Goal: Answer question/provide support: Share knowledge or assist other users

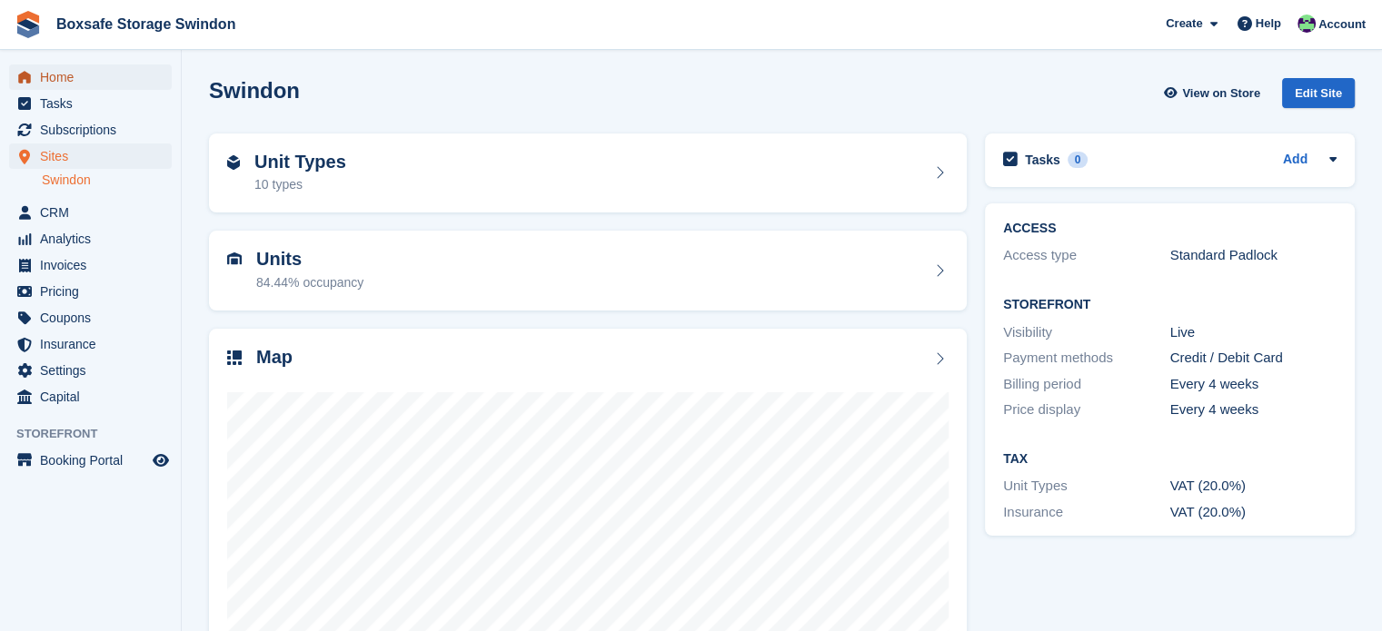
click at [69, 86] on span "Home" at bounding box center [94, 77] width 109 height 25
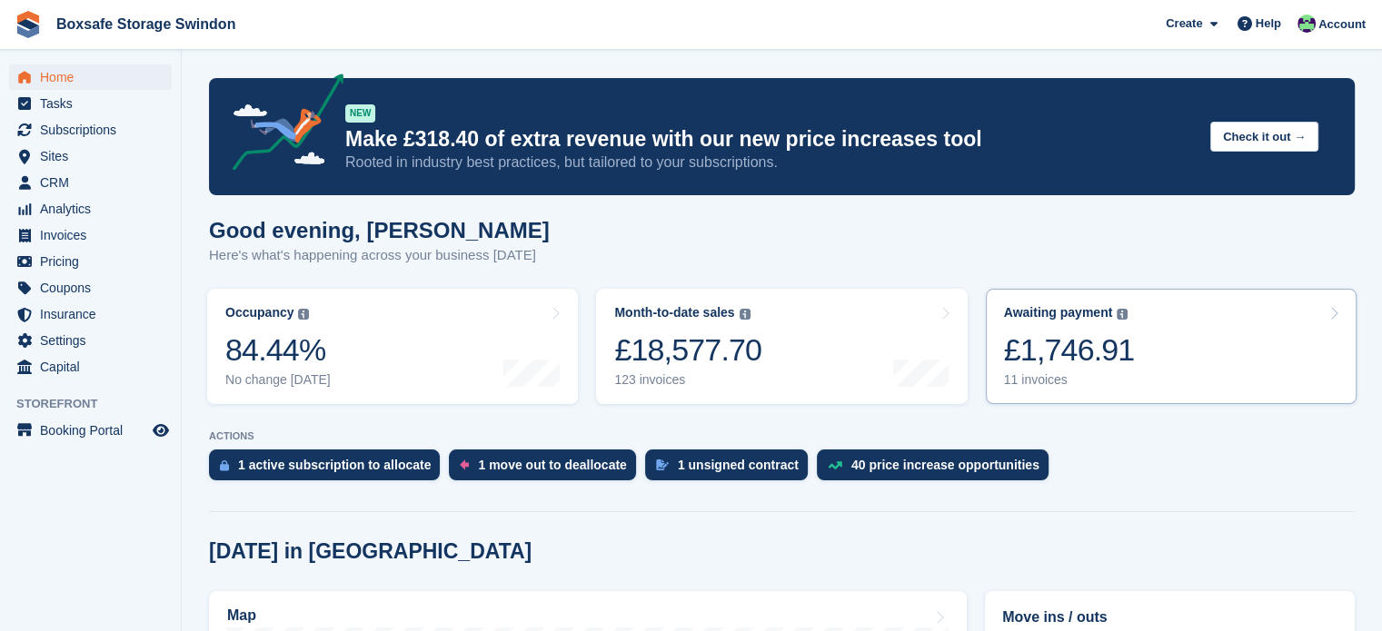
click at [1107, 374] on div "11 invoices" at bounding box center [1069, 379] width 131 height 15
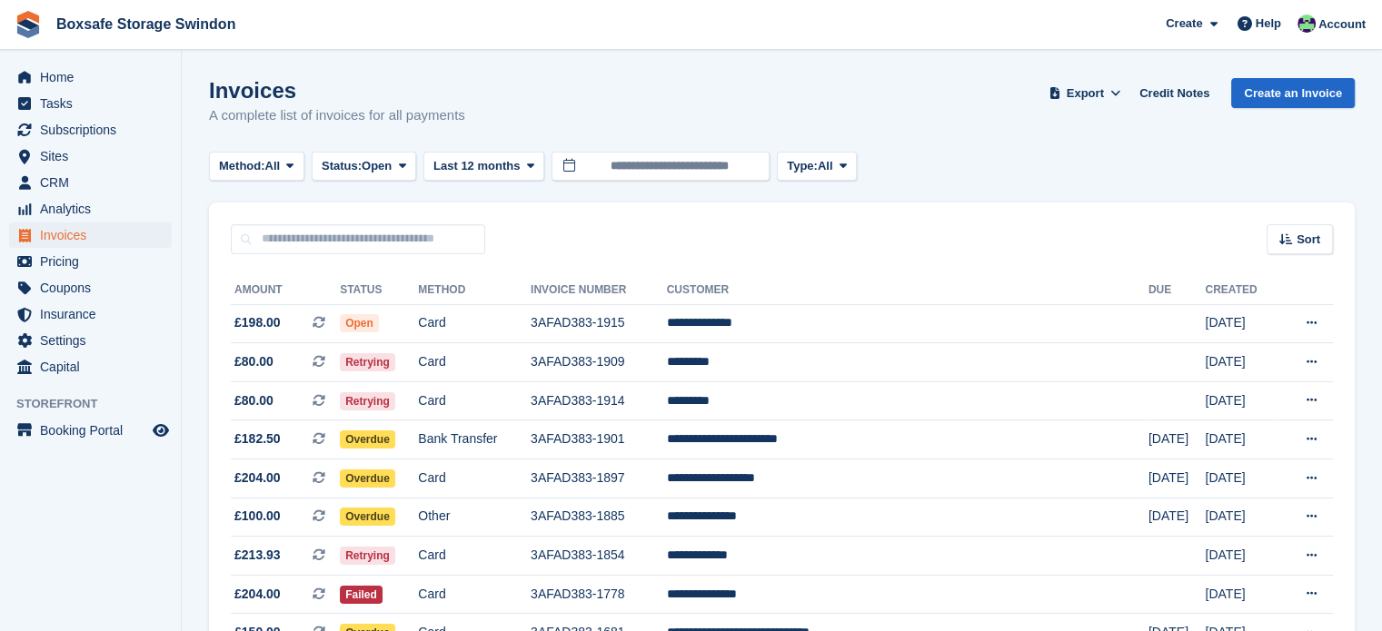
scroll to position [191, 0]
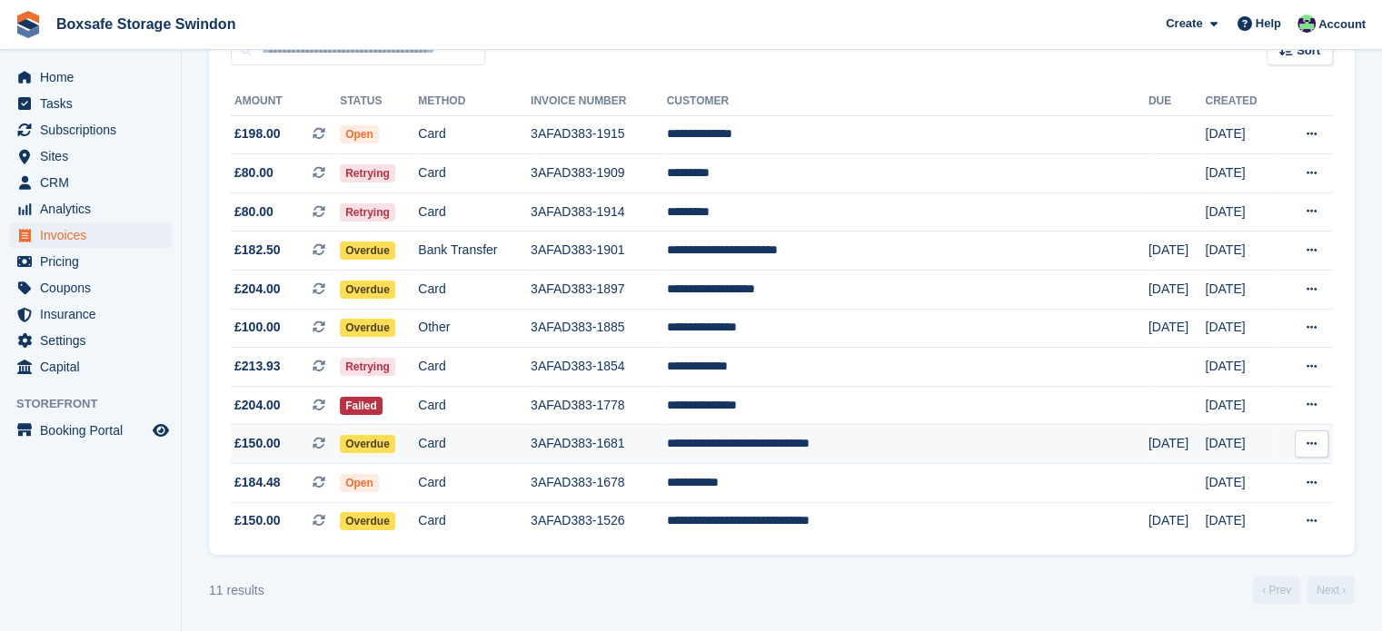
click at [889, 450] on td "**********" at bounding box center [908, 444] width 482 height 39
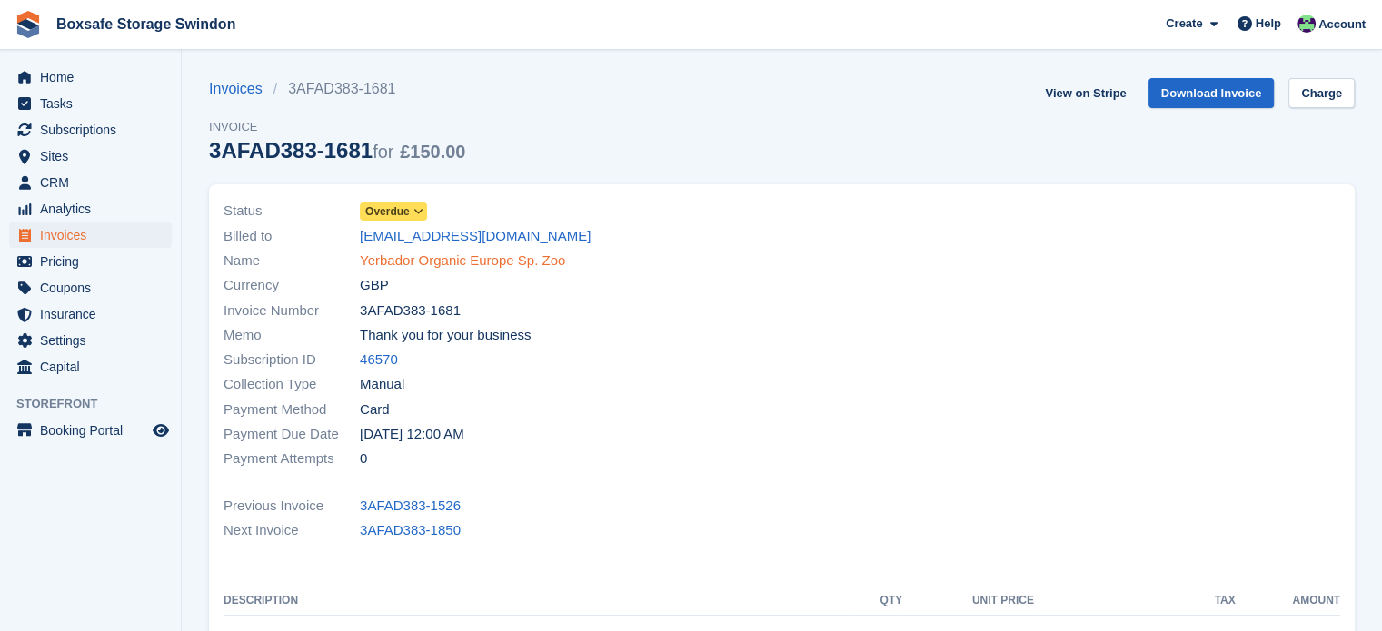
click at [452, 251] on link "Yerbador Organic Europe Sp. Zoo" at bounding box center [462, 261] width 205 height 21
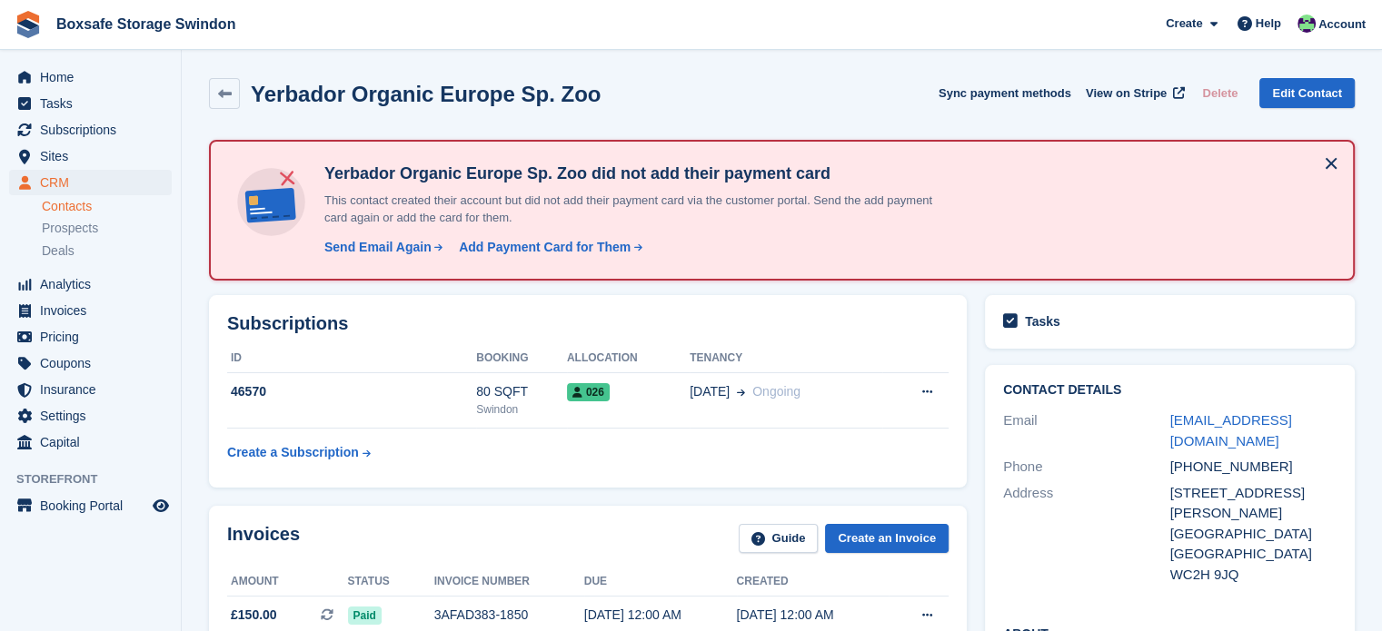
click at [482, 266] on div "Yerbador Organic Europe Sp. Zoo did not add their payment card This contact cre…" at bounding box center [782, 210] width 1146 height 141
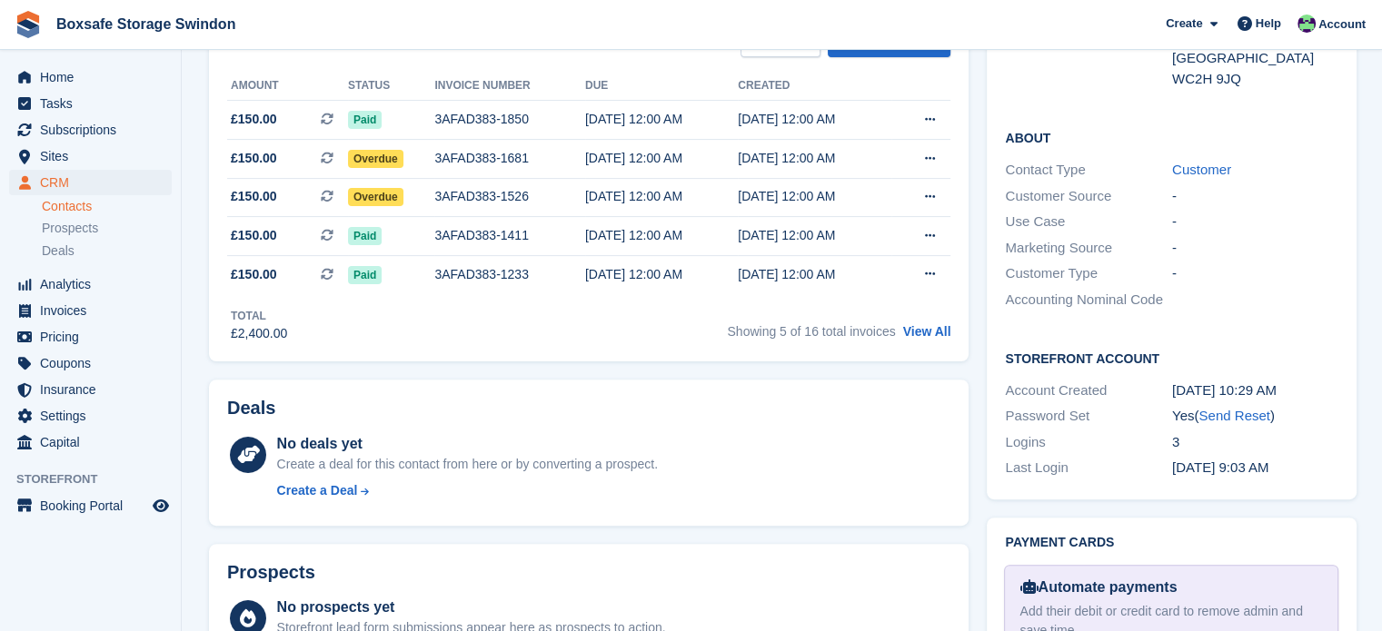
scroll to position [448, 0]
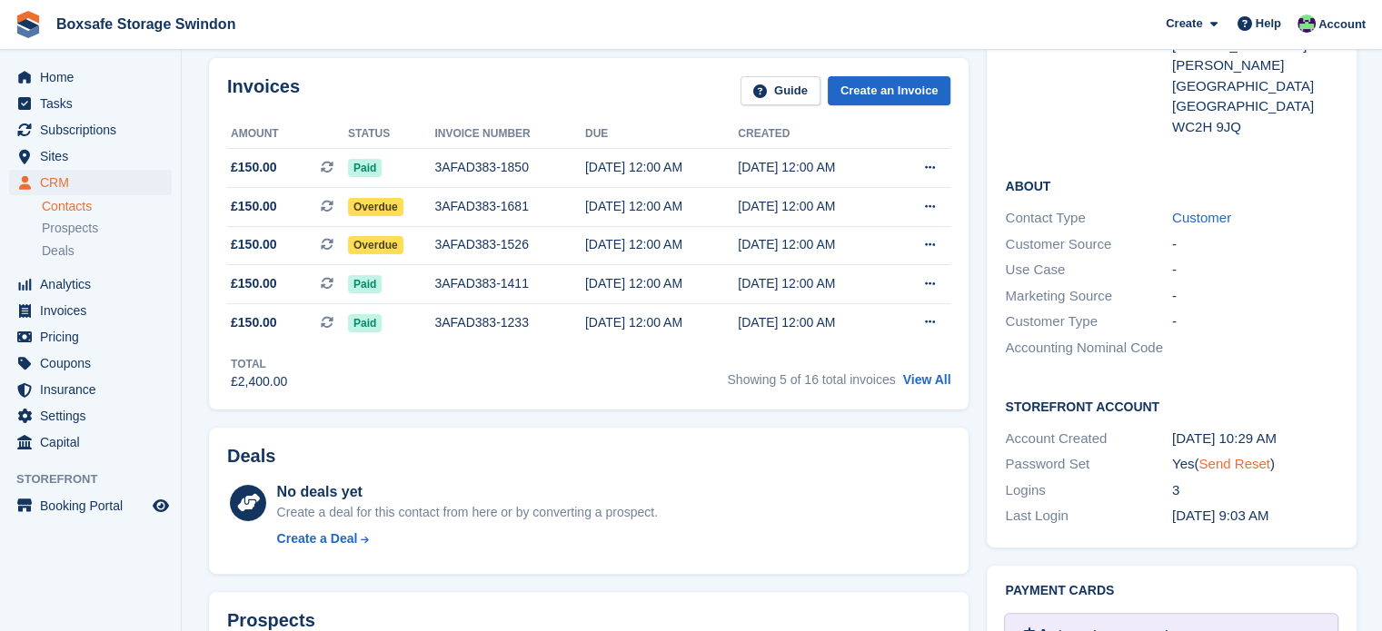
click at [1234, 456] on link "Send Reset" at bounding box center [1233, 463] width 71 height 15
